Goal: Task Accomplishment & Management: Manage account settings

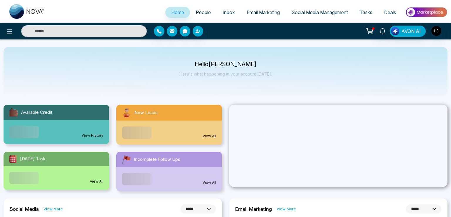
select select "*"
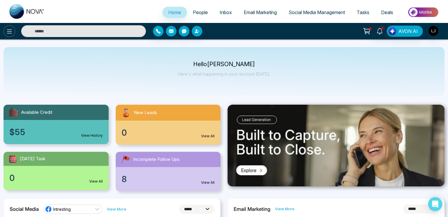
click at [7, 26] on button at bounding box center [10, 31] width 12 height 12
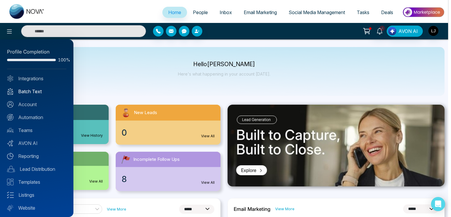
click at [32, 94] on link "Batch Text" at bounding box center [36, 91] width 59 height 7
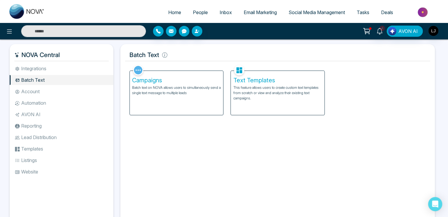
click at [274, 87] on p "This feature allows users to create custom text templates from scratch or view …" at bounding box center [277, 93] width 89 height 16
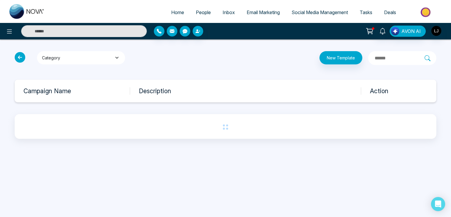
click at [70, 60] on button "Category" at bounding box center [81, 57] width 88 height 13
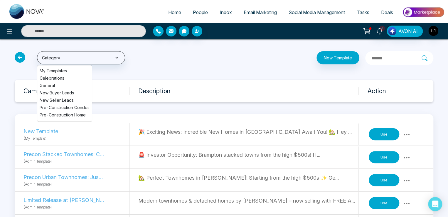
click at [57, 68] on li "My Templates" at bounding box center [64, 71] width 55 height 6
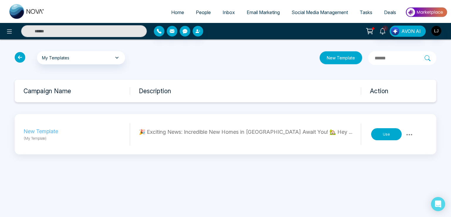
click at [325, 60] on button "New Template" at bounding box center [340, 57] width 43 height 13
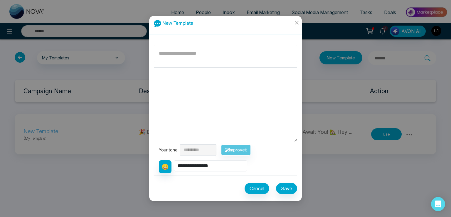
click at [175, 72] on textarea at bounding box center [225, 105] width 143 height 74
click at [173, 58] on input at bounding box center [225, 53] width 143 height 17
type input "**********"
click at [288, 186] on button "Save" at bounding box center [286, 188] width 21 height 11
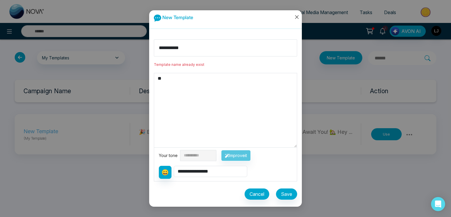
click at [298, 18] on icon "close" at bounding box center [297, 17] width 4 height 4
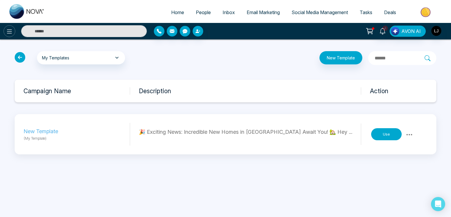
click at [9, 32] on icon at bounding box center [9, 31] width 7 height 7
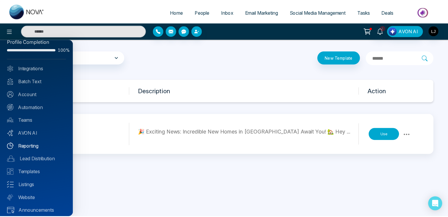
scroll to position [14, 0]
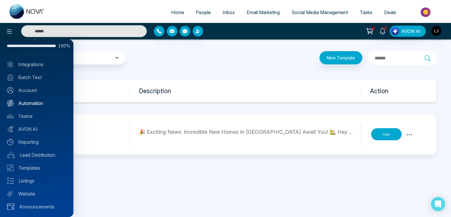
click at [31, 102] on link "Automation" at bounding box center [36, 103] width 59 height 7
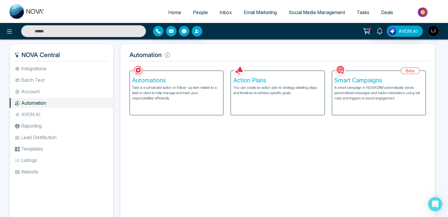
click at [173, 90] on p "Task is a scheduled action or follow-up item related to a lead or client to hel…" at bounding box center [176, 93] width 89 height 16
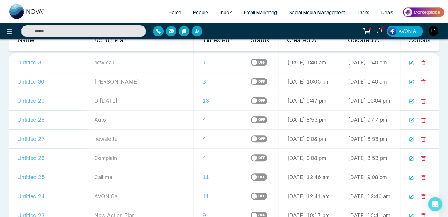
scroll to position [59, 0]
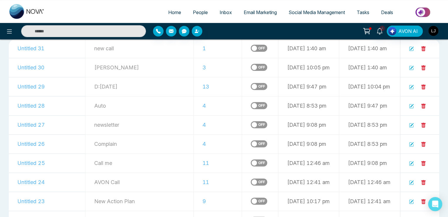
click at [251, 126] on label at bounding box center [259, 124] width 16 height 7
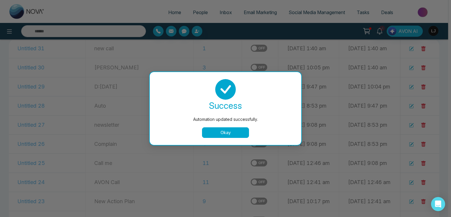
click at [222, 145] on div "Automation updated successfully. success Automation updated successfully. Okay" at bounding box center [225, 108] width 153 height 74
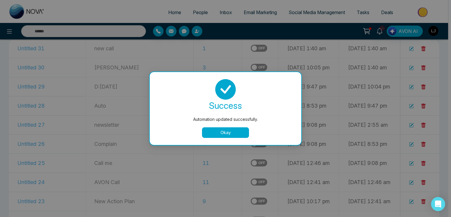
click at [224, 132] on button "Okay" at bounding box center [225, 132] width 47 height 11
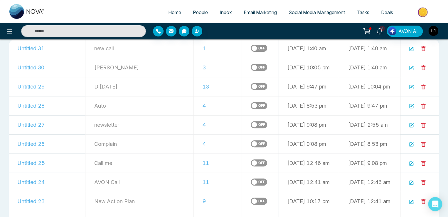
click at [251, 143] on label at bounding box center [259, 143] width 16 height 7
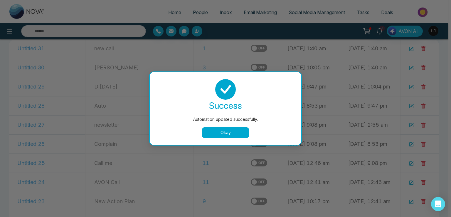
click at [228, 44] on div "Automation updated successfully. success Automation updated successfully. Okay" at bounding box center [225, 108] width 451 height 217
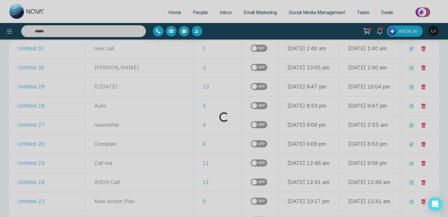
click at [228, 46] on div "Loading..." at bounding box center [224, 108] width 448 height 217
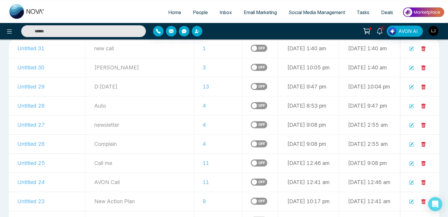
click at [251, 47] on label at bounding box center [259, 48] width 16 height 7
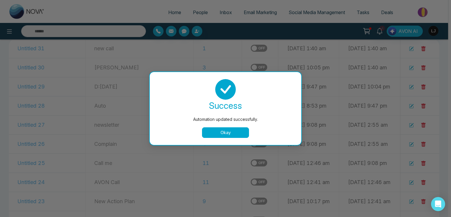
drag, startPoint x: 228, startPoint y: 140, endPoint x: 228, endPoint y: 137, distance: 3.2
click at [228, 139] on div "success Automation updated successfully. Okay" at bounding box center [225, 108] width 151 height 73
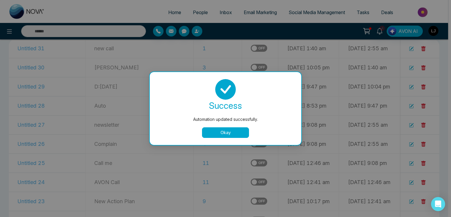
click at [228, 136] on button "Okay" at bounding box center [225, 132] width 47 height 11
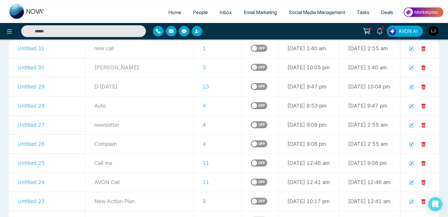
click at [408, 145] on td at bounding box center [419, 143] width 39 height 19
click at [410, 144] on icon at bounding box center [411, 144] width 5 height 5
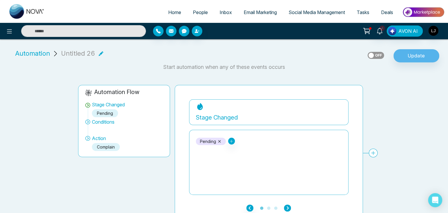
click at [289, 208] on icon "button" at bounding box center [287, 208] width 7 height 7
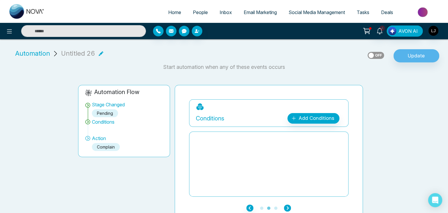
click at [289, 208] on icon "button" at bounding box center [287, 208] width 7 height 7
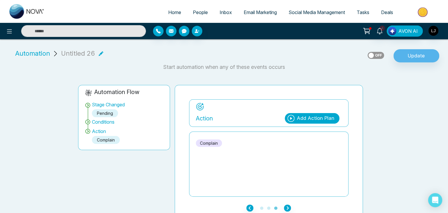
click at [38, 54] on span "Automation" at bounding box center [32, 54] width 35 height 10
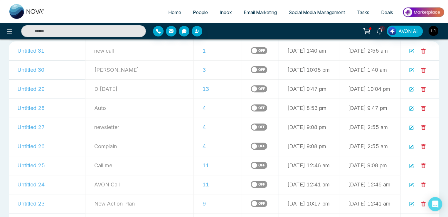
scroll to position [88, 0]
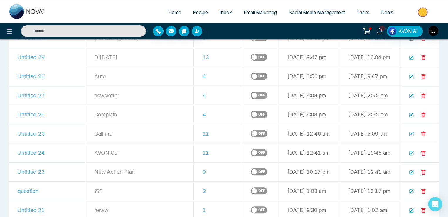
click at [413, 95] on icon at bounding box center [411, 95] width 5 height 5
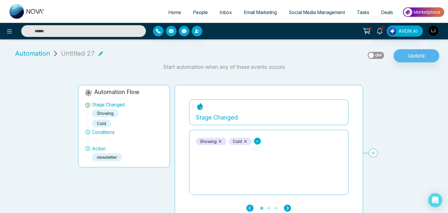
scroll to position [7, 0]
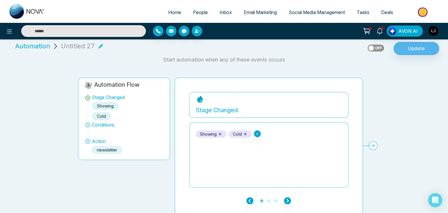
click at [200, 13] on span "People" at bounding box center [200, 12] width 15 height 6
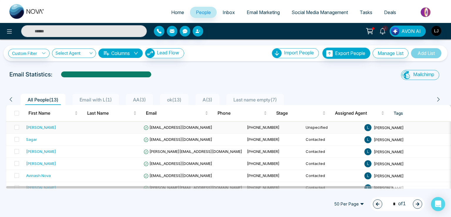
click at [33, 124] on div "[PERSON_NAME]" at bounding box center [41, 127] width 30 height 6
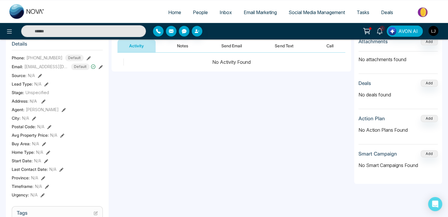
scroll to position [0, 118]
click at [197, 15] on span "People" at bounding box center [200, 12] width 15 height 6
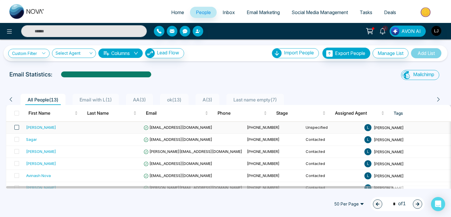
click at [17, 125] on span at bounding box center [16, 127] width 5 height 5
click at [16, 126] on span at bounding box center [16, 127] width 5 height 5
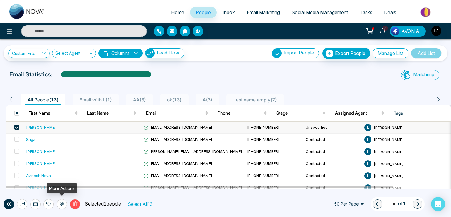
click at [62, 203] on icon at bounding box center [62, 203] width 5 height 5
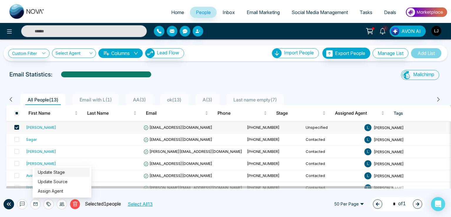
click at [58, 171] on link "Update Stage" at bounding box center [51, 171] width 27 height 5
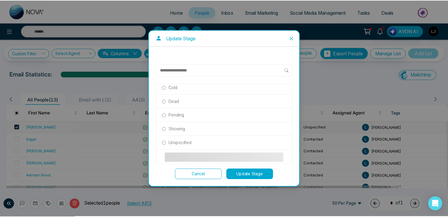
scroll to position [126, 0]
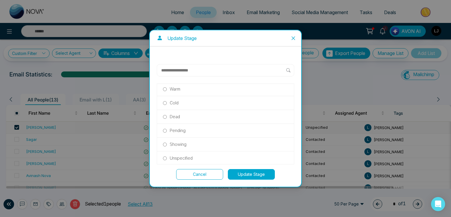
click at [180, 114] on label "Dead" at bounding box center [225, 116] width 125 height 6
click at [181, 128] on p "Pending" at bounding box center [178, 130] width 16 height 6
click at [254, 174] on button "Update Stage" at bounding box center [251, 174] width 47 height 11
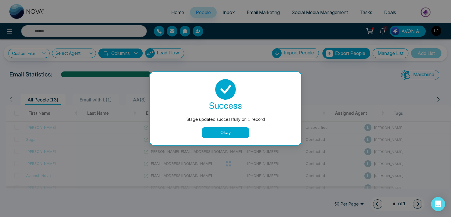
click at [216, 129] on button "Okay" at bounding box center [225, 132] width 47 height 11
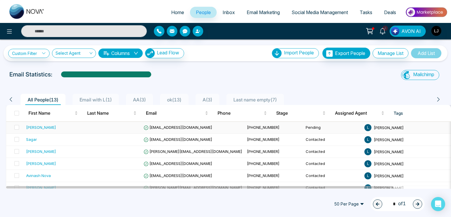
click at [169, 126] on span "[EMAIL_ADDRESS][DOMAIN_NAME]" at bounding box center [178, 127] width 69 height 5
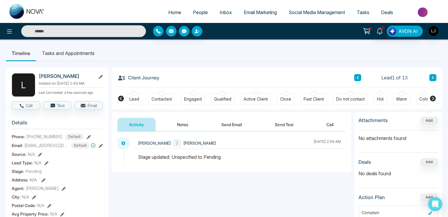
click at [183, 120] on button "Notes" at bounding box center [182, 124] width 35 height 13
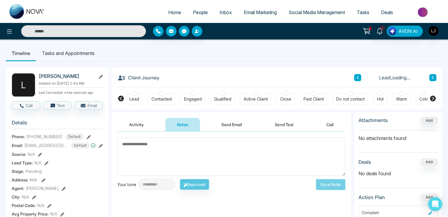
click at [225, 123] on button "Send Email" at bounding box center [232, 124] width 44 height 13
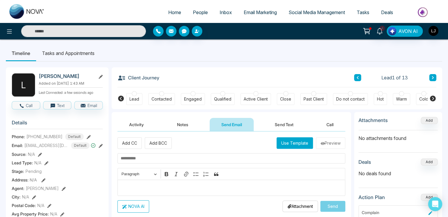
click at [139, 120] on button "Activity" at bounding box center [136, 124] width 38 height 13
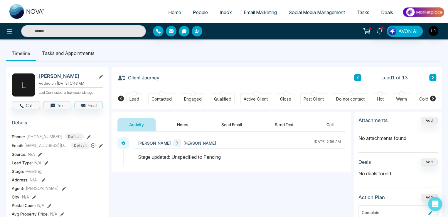
click at [179, 122] on button "Notes" at bounding box center [182, 124] width 35 height 13
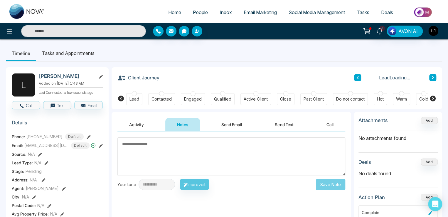
click at [139, 120] on button "Activity" at bounding box center [136, 124] width 38 height 13
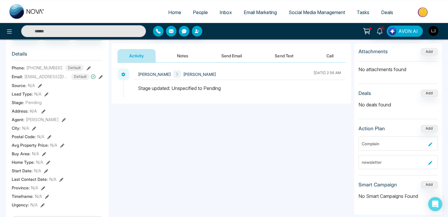
scroll to position [59, 0]
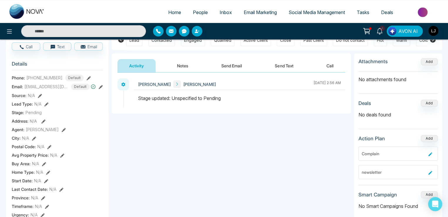
click at [183, 65] on button "Notes" at bounding box center [182, 65] width 35 height 13
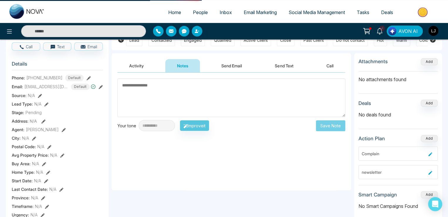
click at [132, 66] on button "Activity" at bounding box center [136, 65] width 38 height 13
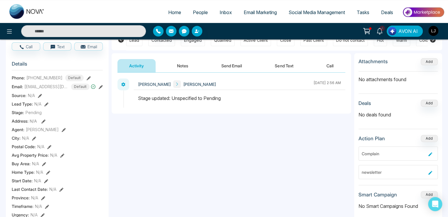
click at [185, 67] on button "Notes" at bounding box center [182, 65] width 35 height 13
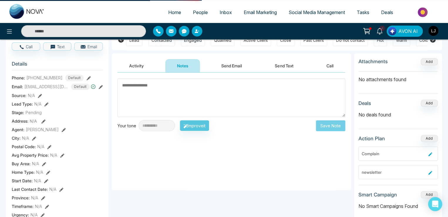
click at [133, 71] on button "Activity" at bounding box center [136, 65] width 38 height 13
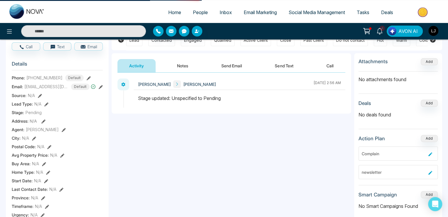
click at [188, 67] on button "Notes" at bounding box center [182, 65] width 35 height 13
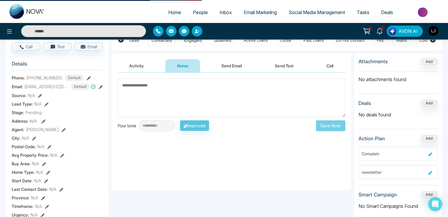
click at [144, 67] on button "Activity" at bounding box center [136, 65] width 38 height 13
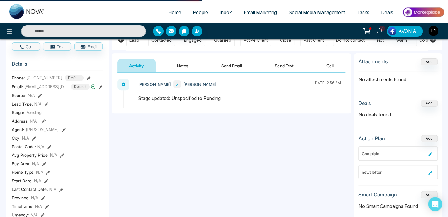
click at [187, 65] on button "Notes" at bounding box center [182, 65] width 35 height 13
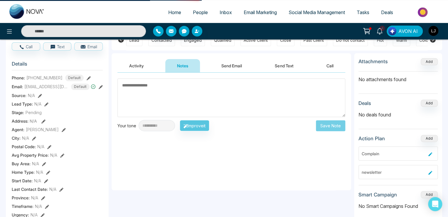
click at [232, 64] on button "Send Email" at bounding box center [232, 65] width 44 height 13
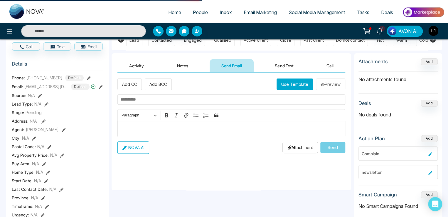
click at [295, 67] on button "Send Text" at bounding box center [284, 65] width 42 height 13
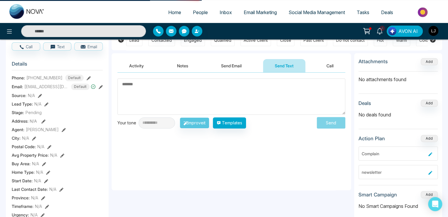
click at [323, 65] on button "Call" at bounding box center [330, 65] width 31 height 13
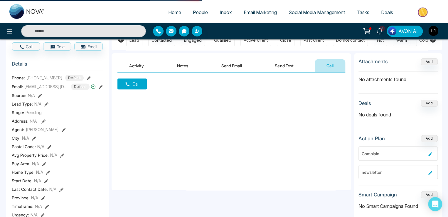
click at [139, 59] on button "Activity" at bounding box center [136, 65] width 38 height 13
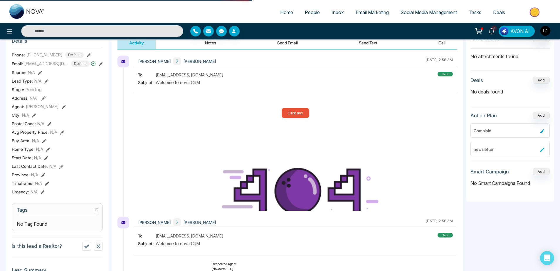
scroll to position [82, 0]
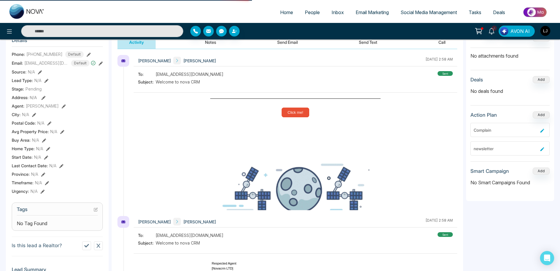
click at [451, 33] on img "button" at bounding box center [545, 31] width 10 height 10
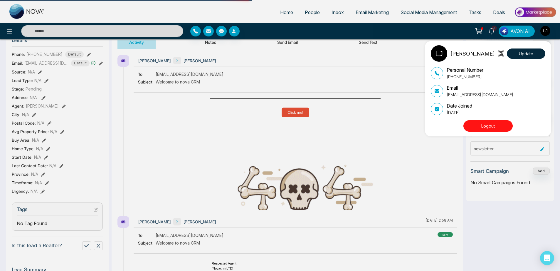
click at [451, 60] on div "[PERSON_NAME] Update" at bounding box center [488, 53] width 114 height 16
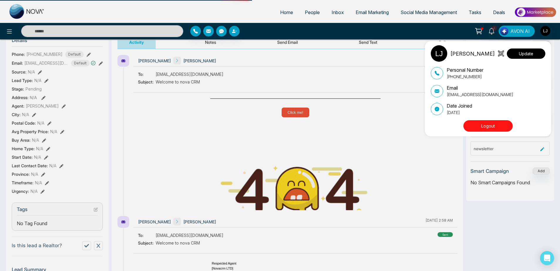
click at [451, 57] on button "Update" at bounding box center [526, 53] width 38 height 10
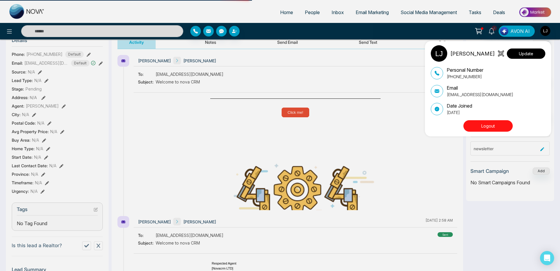
select select
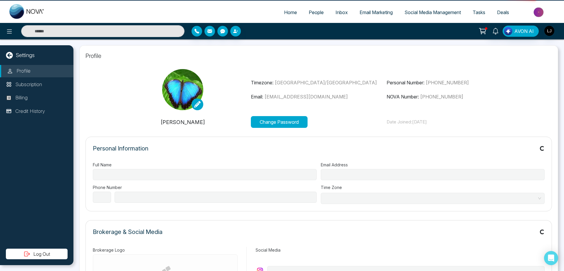
type input "**********"
select select "***"
type input "**********"
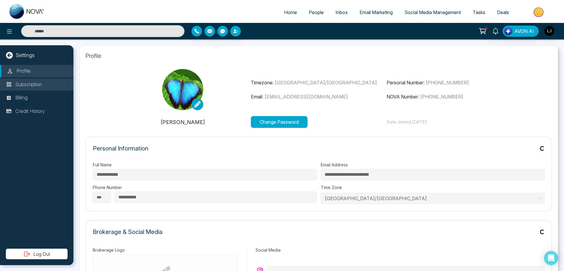
click at [28, 87] on p "Subscription" at bounding box center [28, 85] width 27 height 8
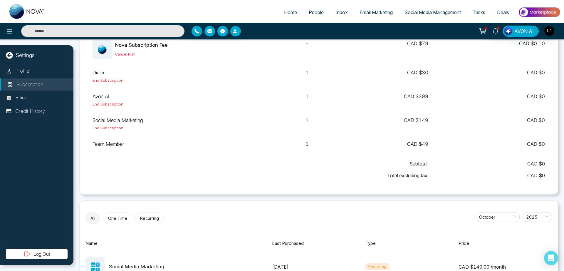
scroll to position [230, 0]
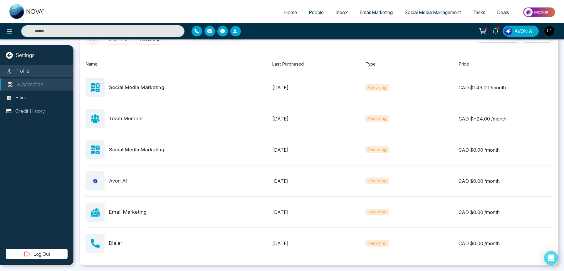
click at [27, 72] on p "Profile" at bounding box center [22, 71] width 14 height 8
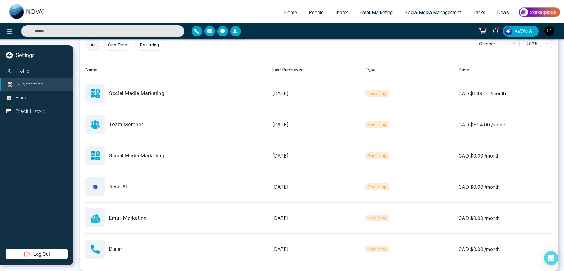
select select "***"
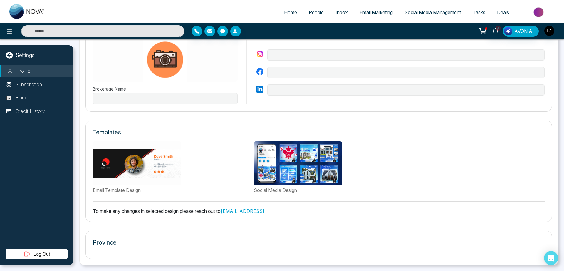
type input "*"
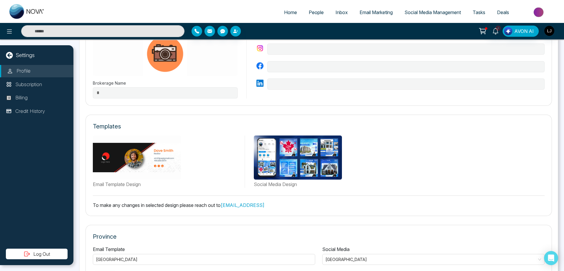
click at [252, 207] on link "[EMAIL_ADDRESS]" at bounding box center [242, 205] width 44 height 6
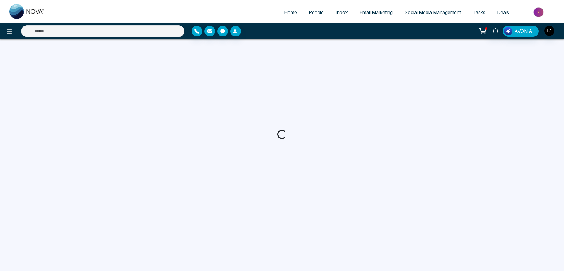
select select "***"
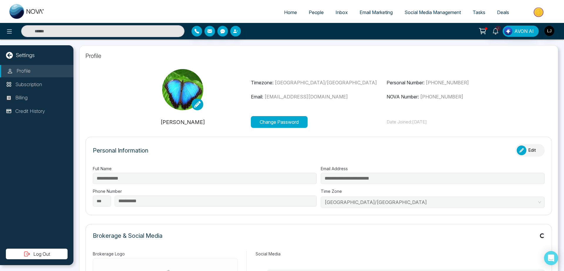
type input "*"
